Goal: Task Accomplishment & Management: Manage account settings

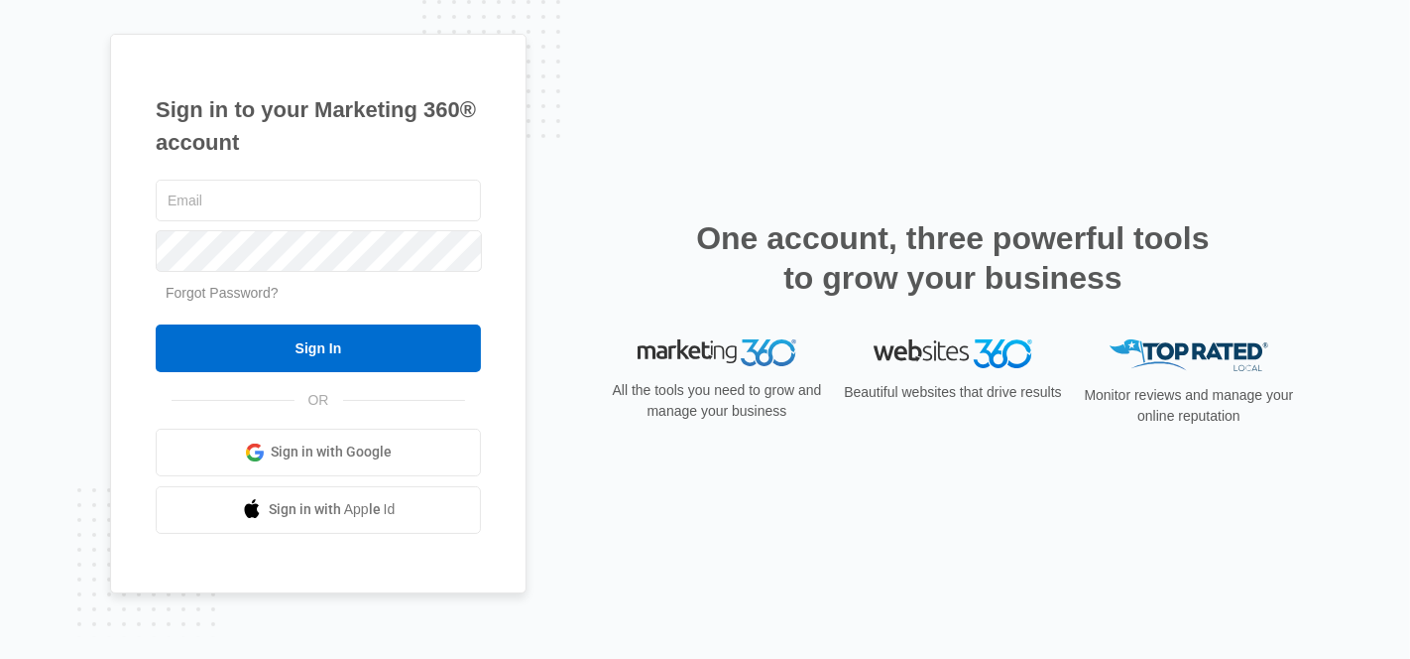
click at [255, 294] on link "Forgot Password?" at bounding box center [222, 293] width 113 height 16
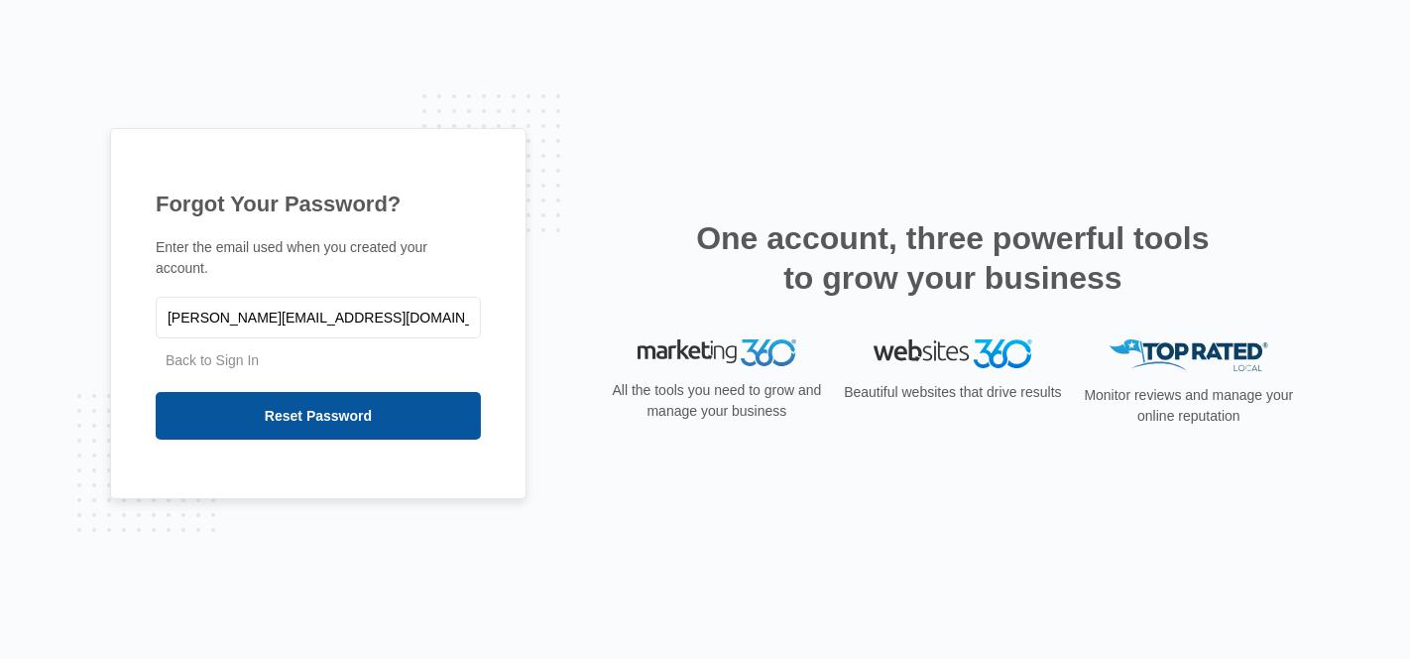
type input "[PERSON_NAME][EMAIL_ADDRESS][DOMAIN_NAME]"
click at [292, 404] on input "Reset Password" at bounding box center [318, 416] width 325 height 48
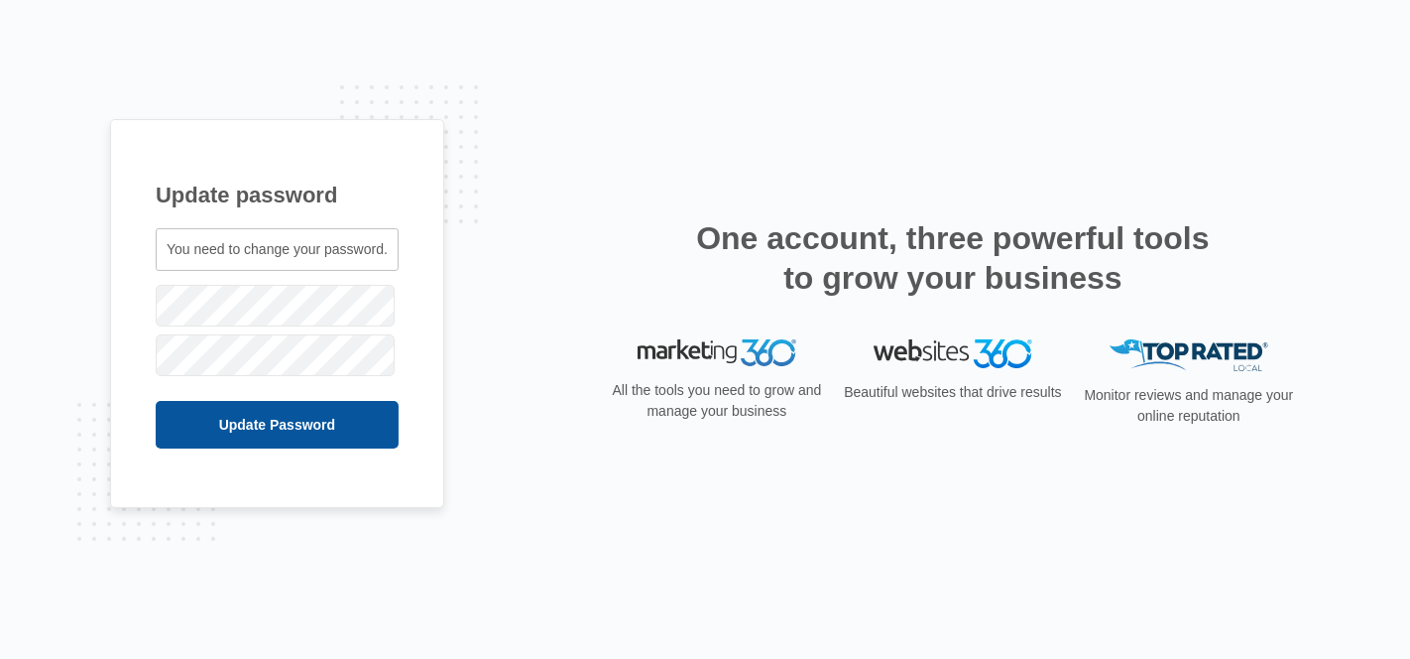
click at [281, 430] on input "Update Password" at bounding box center [277, 425] width 243 height 48
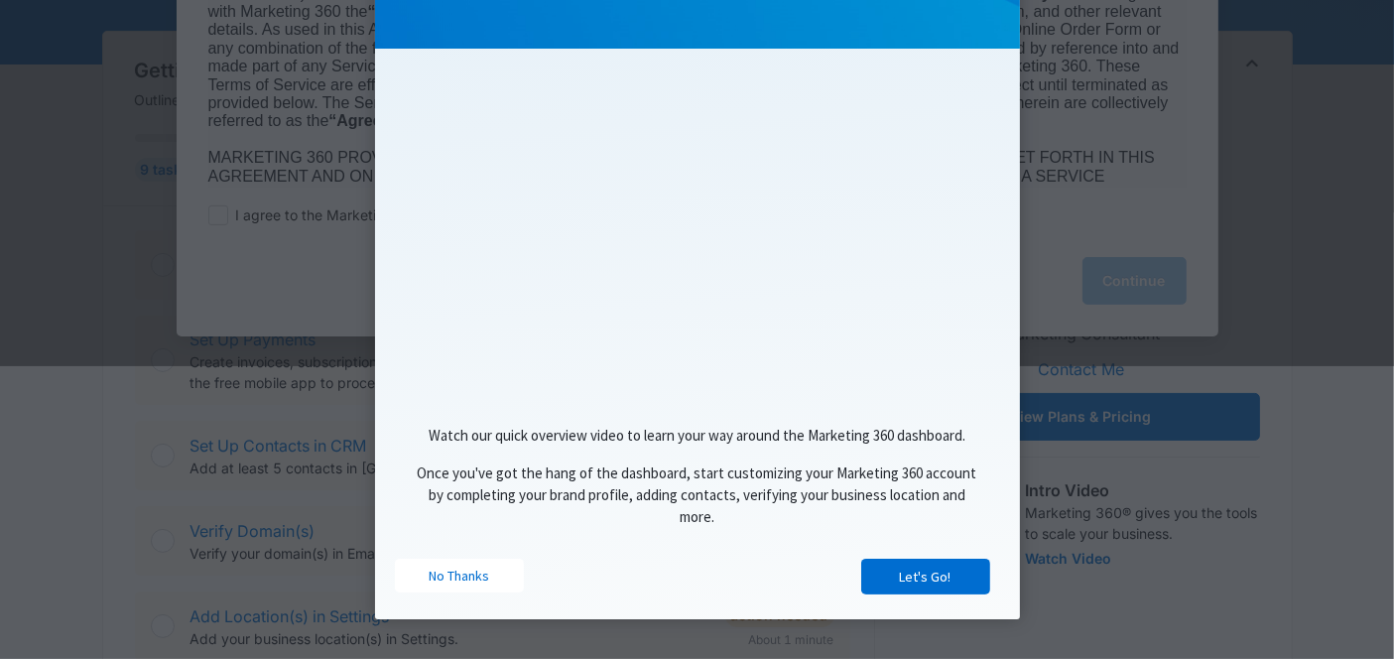
scroll to position [330, 0]
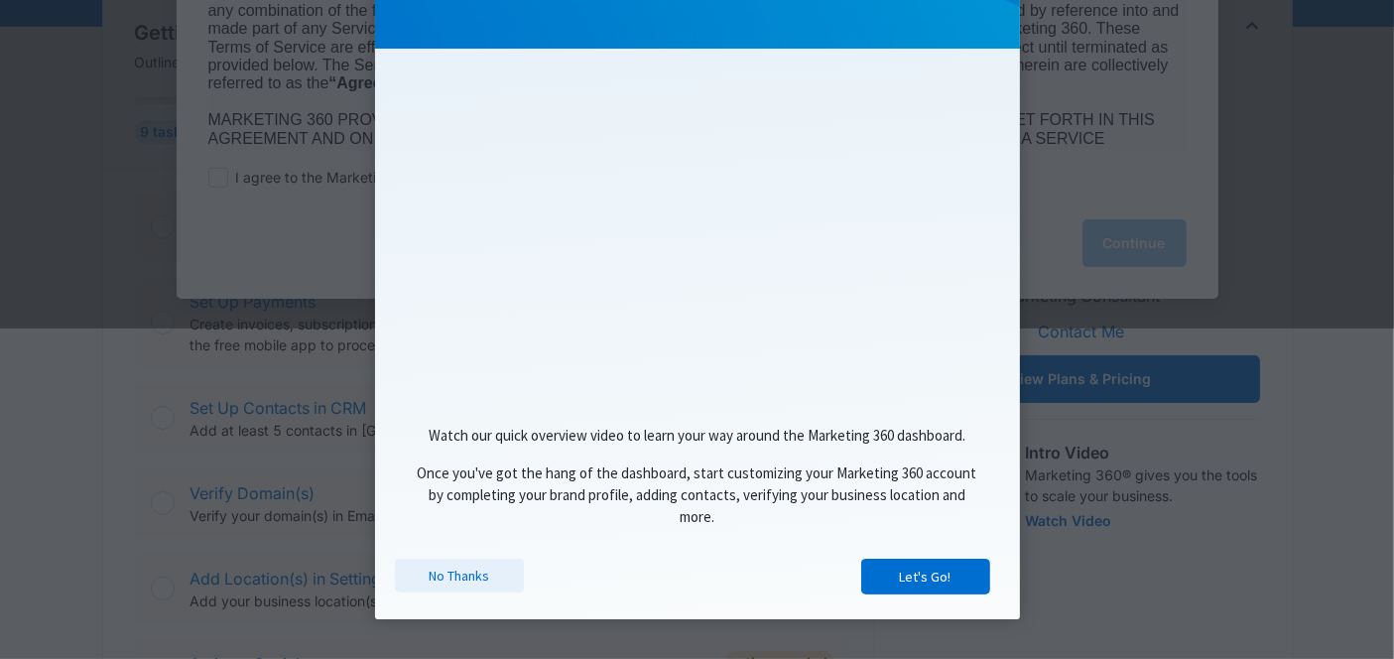
click at [473, 571] on link "No Thanks" at bounding box center [459, 575] width 129 height 34
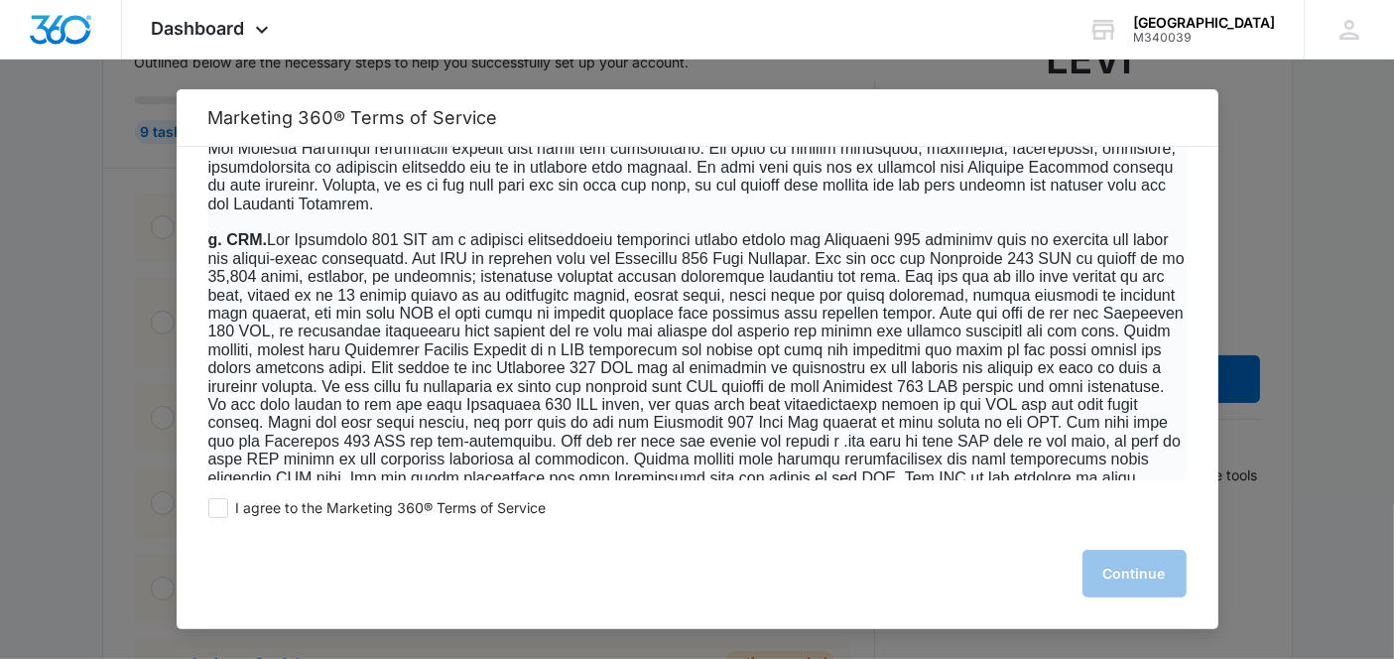
scroll to position [2094, 0]
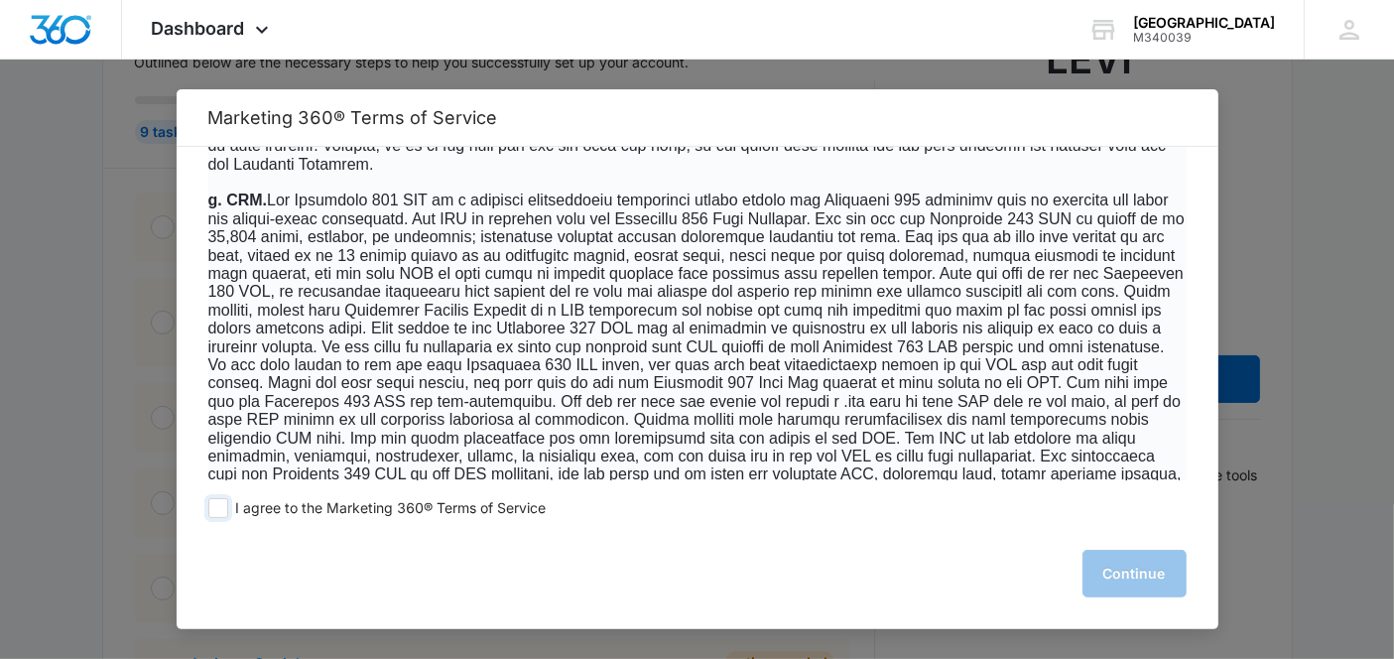
click at [218, 510] on span at bounding box center [218, 508] width 20 height 20
click at [218, 510] on input "I agree to the Marketing 360® Terms of Service" at bounding box center [218, 508] width 20 height 20
checkbox input "true"
click at [1102, 564] on button "Continue" at bounding box center [1134, 574] width 104 height 48
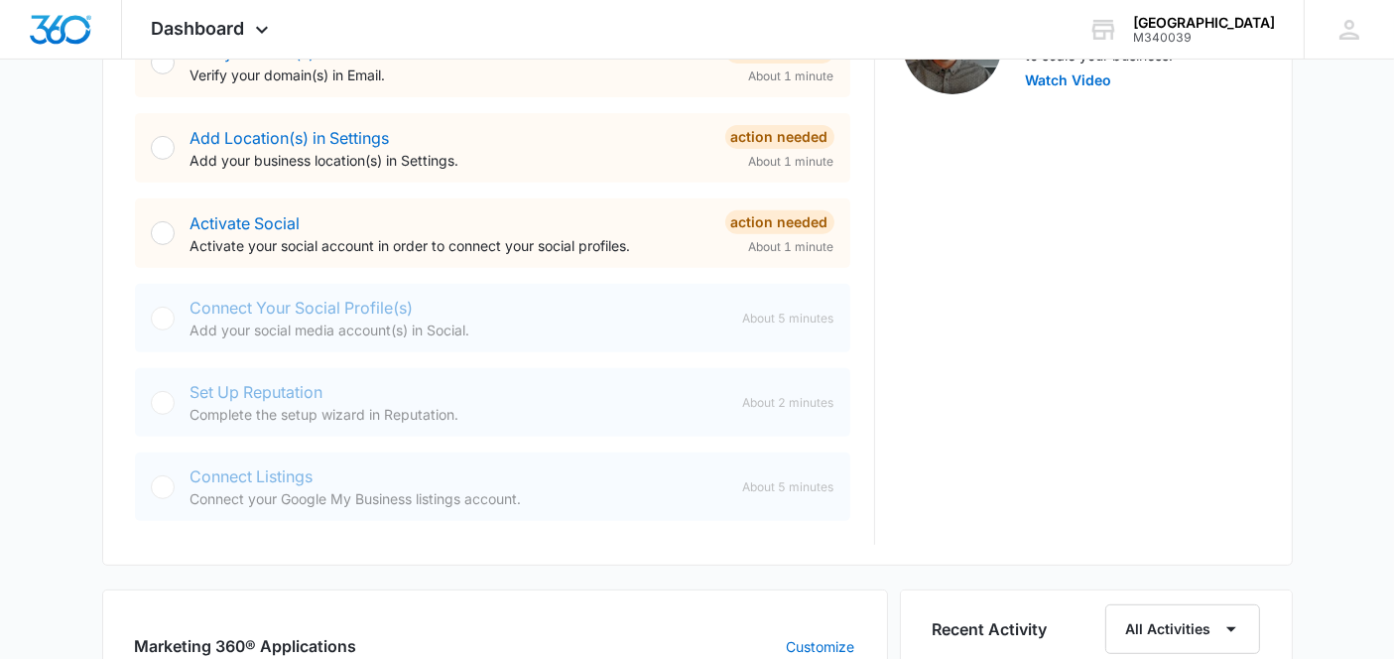
scroll to position [0, 0]
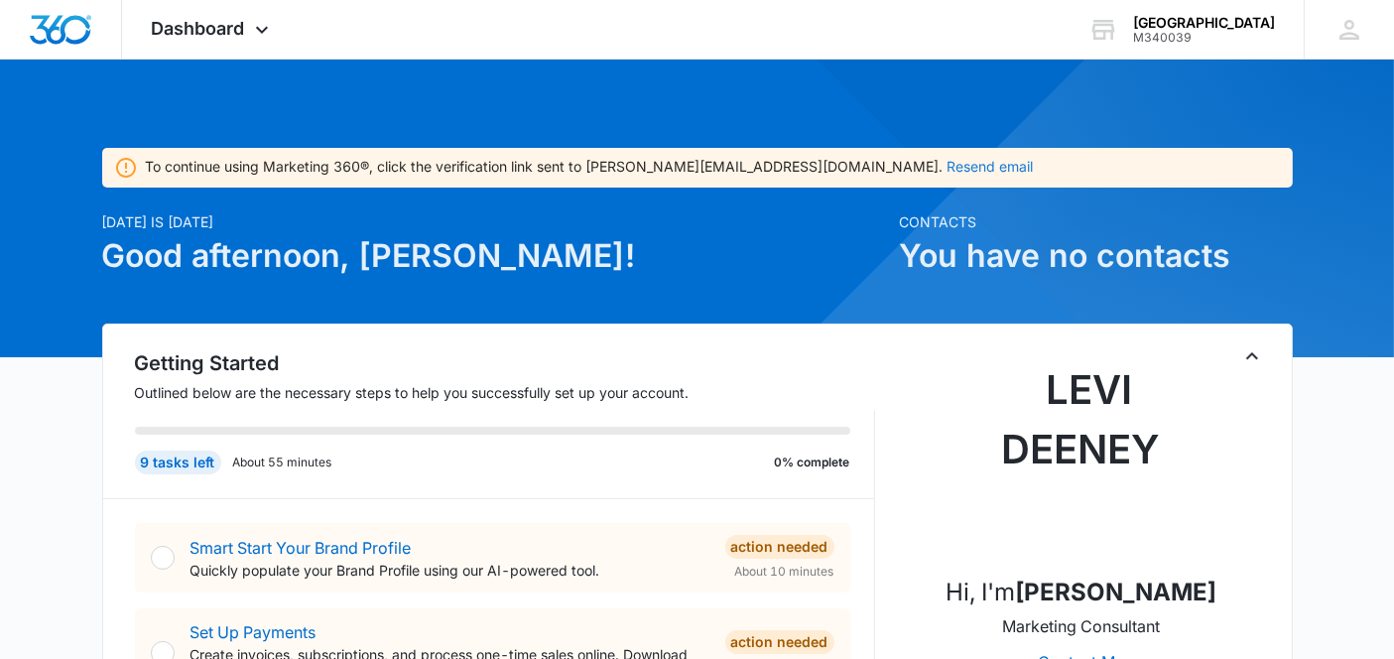
click at [947, 170] on button "Resend email" at bounding box center [990, 167] width 86 height 14
